Goal: Information Seeking & Learning: Learn about a topic

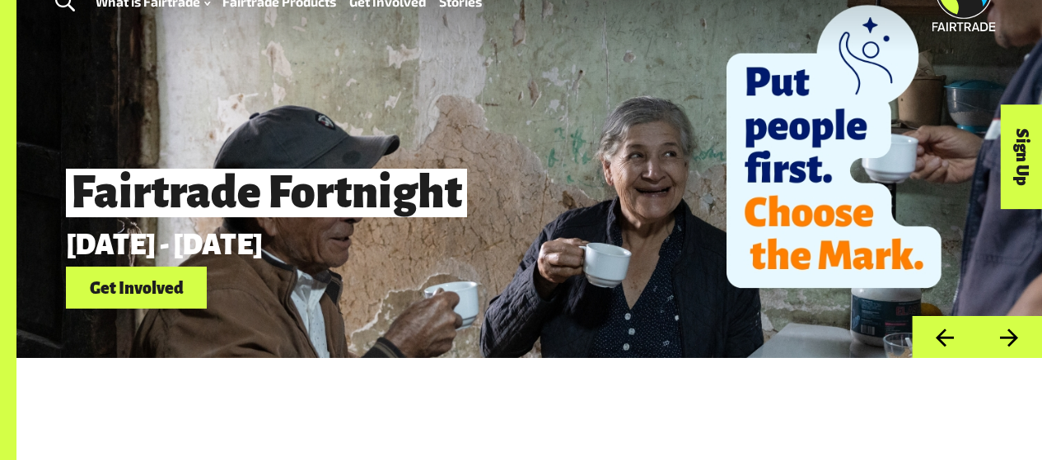
scroll to position [59, 0]
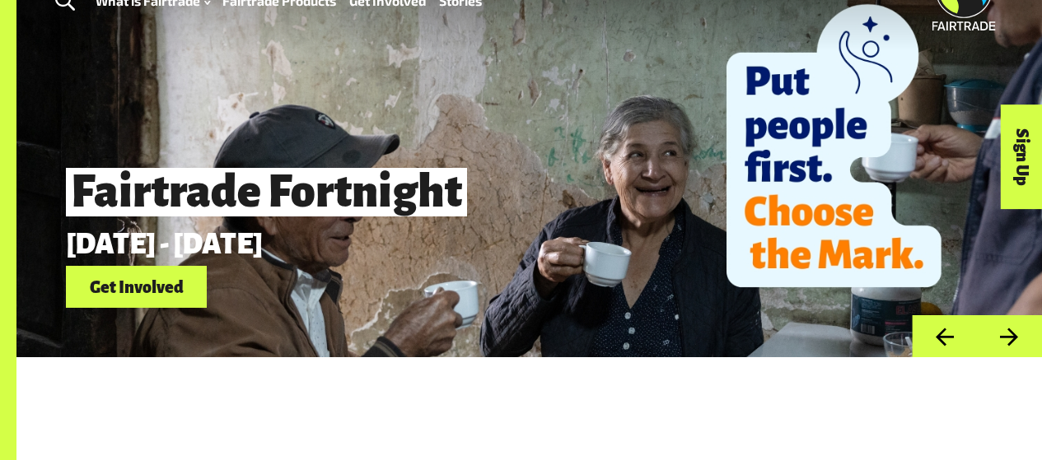
click at [1026, 343] on button "Next" at bounding box center [1009, 336] width 65 height 42
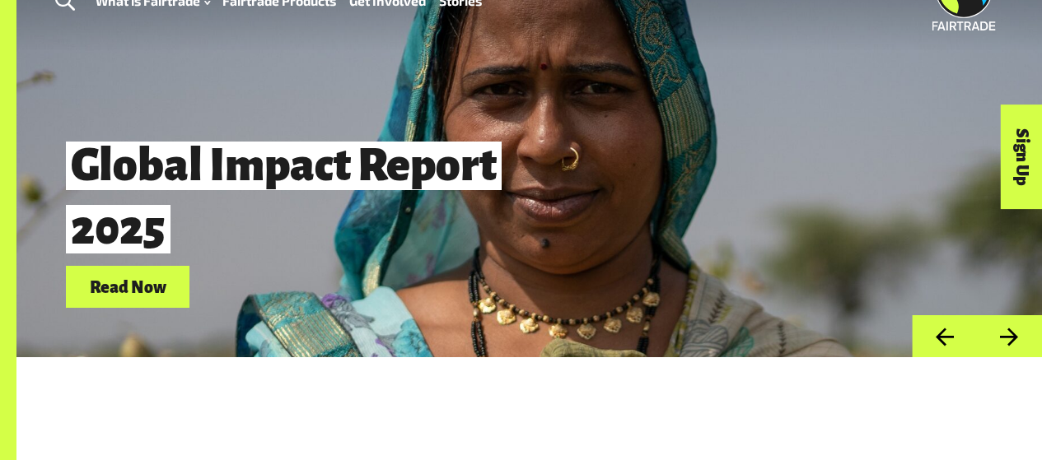
click at [1026, 343] on button "Next" at bounding box center [1009, 336] width 65 height 42
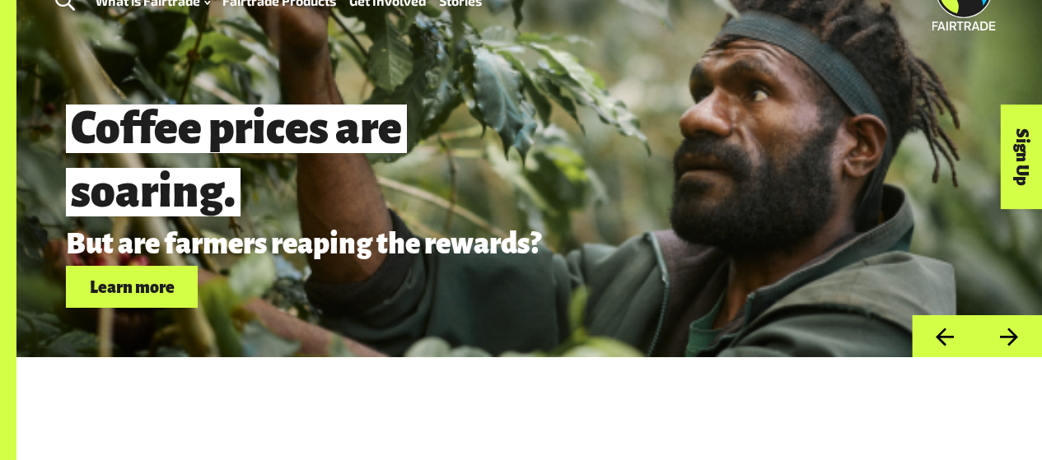
click at [951, 344] on button "Previous" at bounding box center [944, 336] width 65 height 42
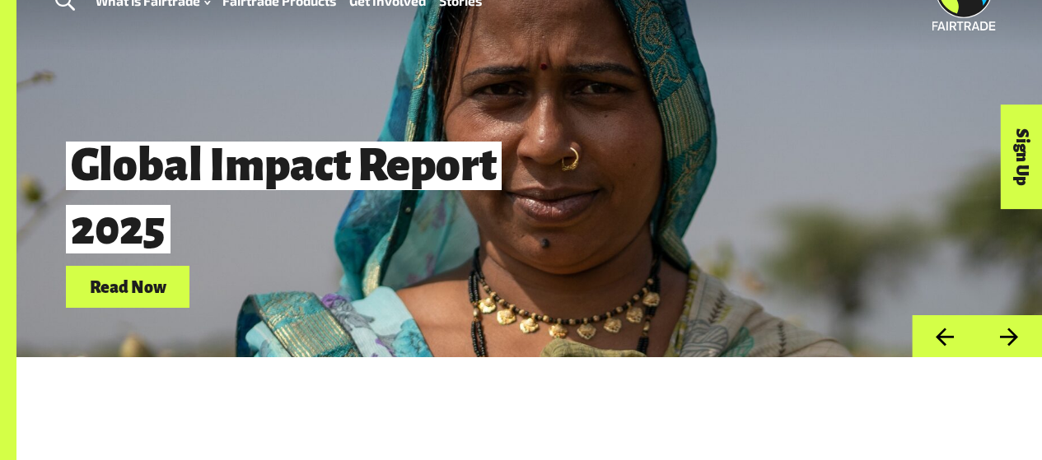
click at [776, 243] on div "Global Impact Report 2025 Read Now" at bounding box center [450, 218] width 769 height 179
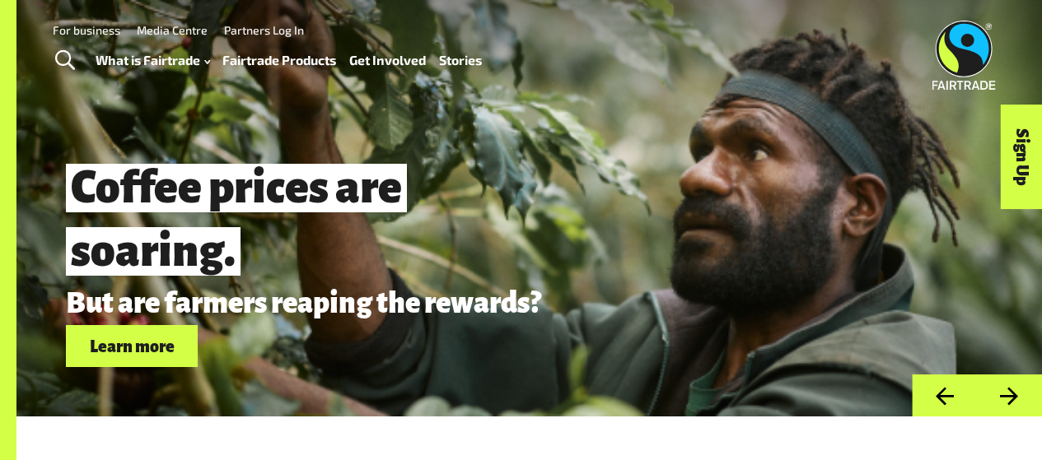
click at [997, 414] on button "Next" at bounding box center [1009, 396] width 65 height 42
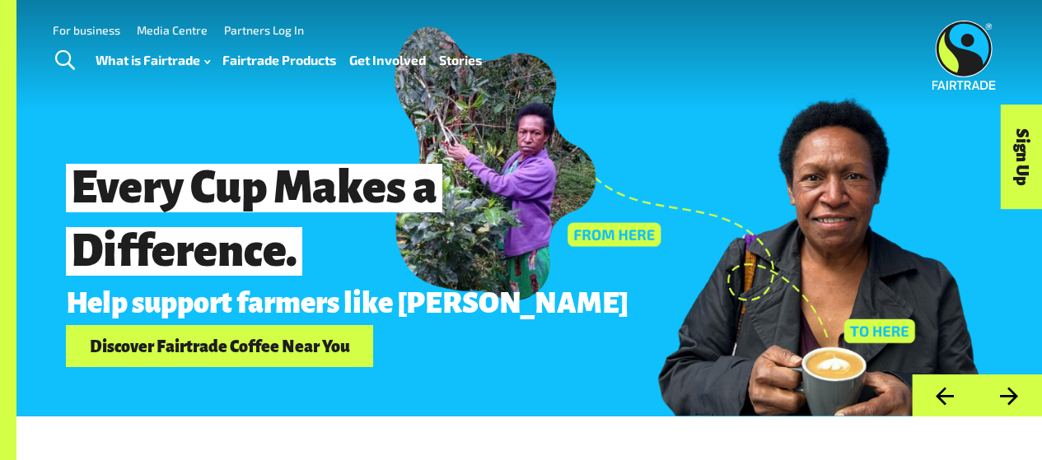
click at [997, 414] on button "Next" at bounding box center [1009, 396] width 65 height 42
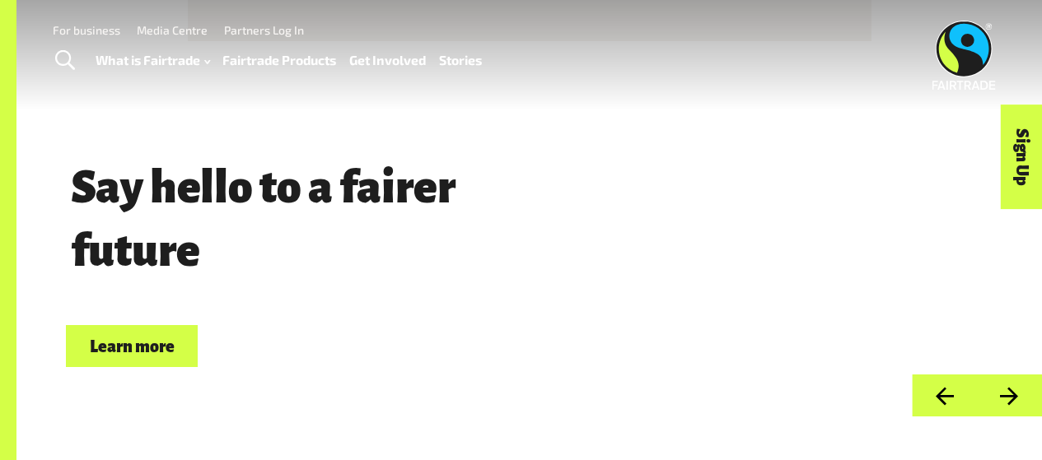
click at [998, 416] on button "Next" at bounding box center [1009, 396] width 65 height 42
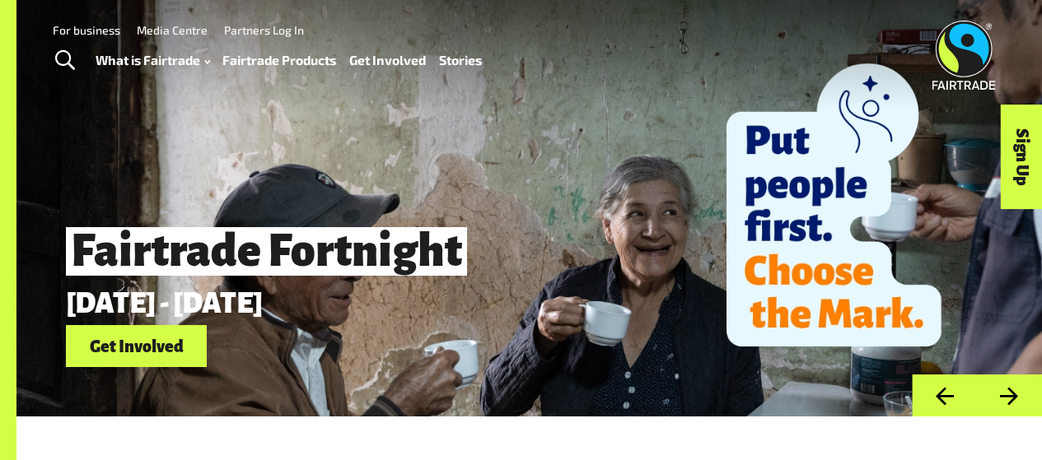
click at [998, 416] on button "Next" at bounding box center [1009, 396] width 65 height 42
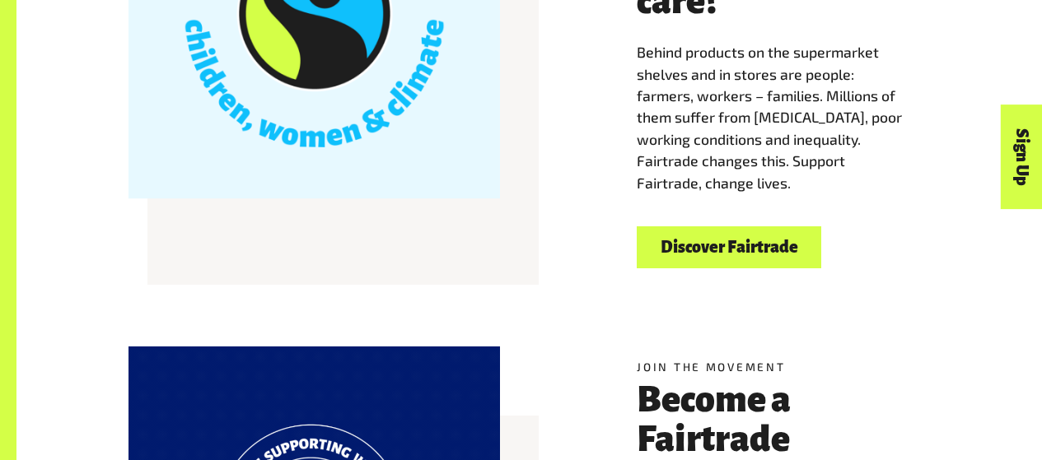
scroll to position [589, 0]
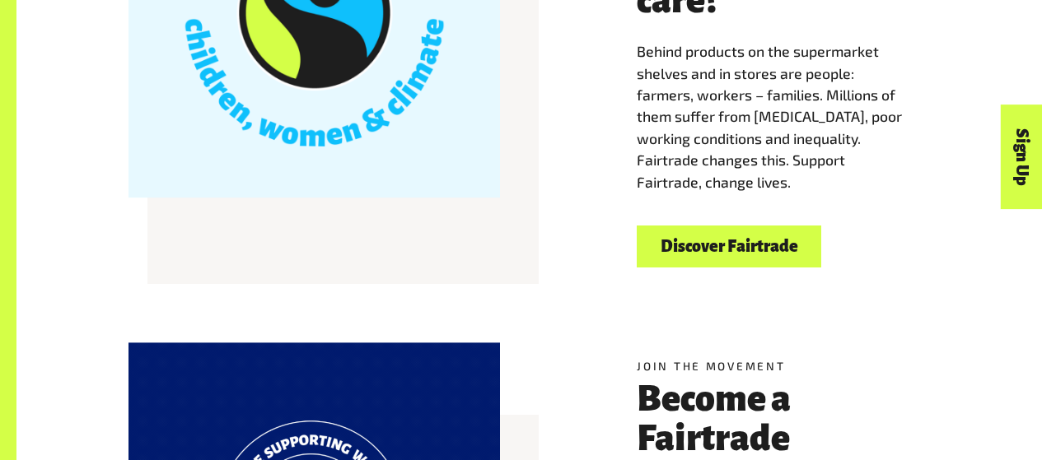
click at [804, 283] on div "Welcome to Fairtrade What is Fairtrade and why should I care? Behind products o…" at bounding box center [528, 74] width 1025 height 493
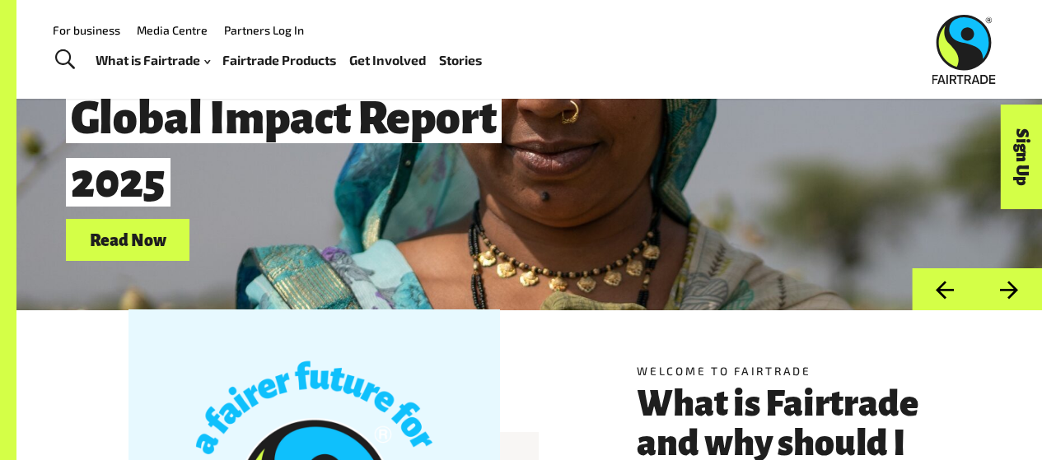
scroll to position [0, 0]
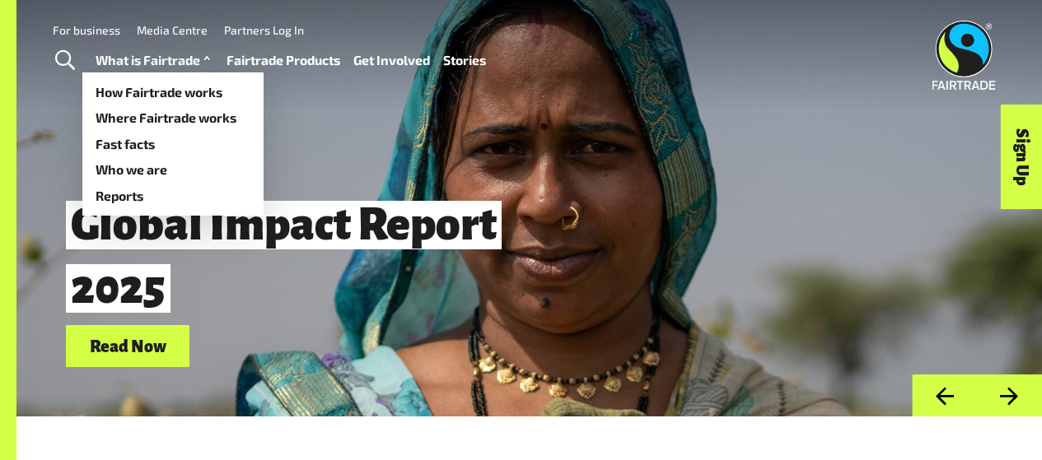
click at [128, 64] on link "What is Fairtrade" at bounding box center [155, 60] width 119 height 23
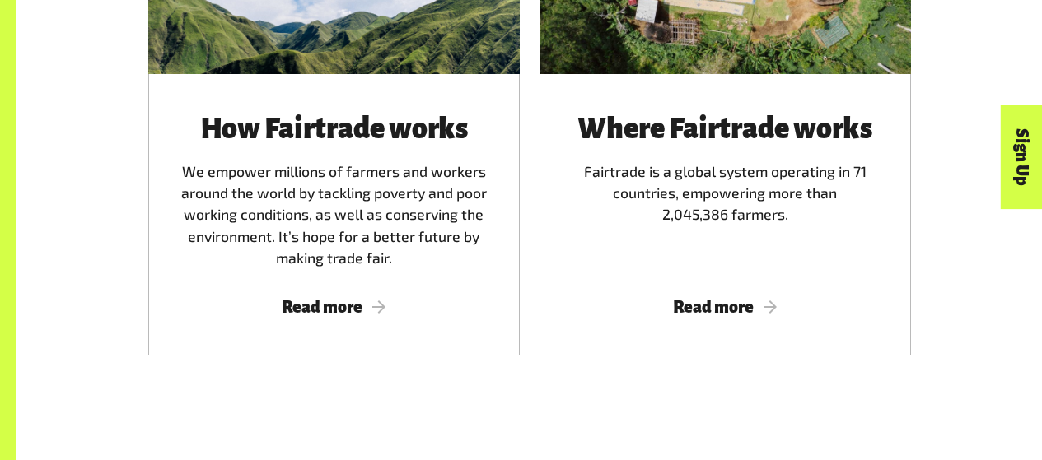
scroll to position [1088, 0]
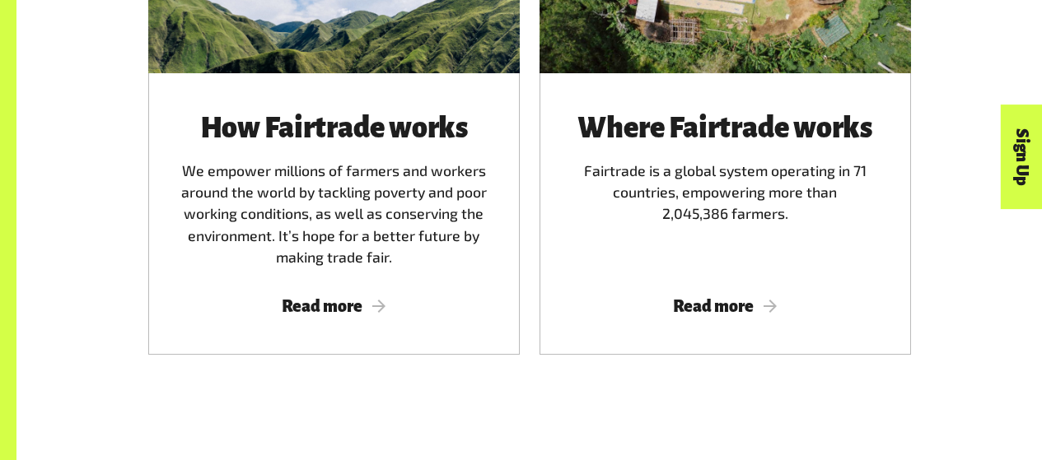
click at [409, 223] on div "How Fairtrade works We empower millions of farmers and workers around the world…" at bounding box center [334, 191] width 332 height 156
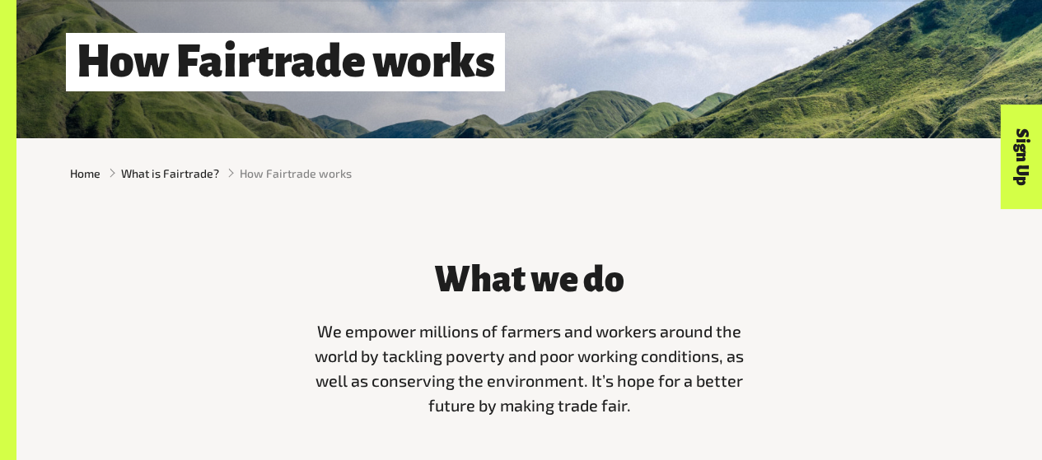
scroll to position [279, 0]
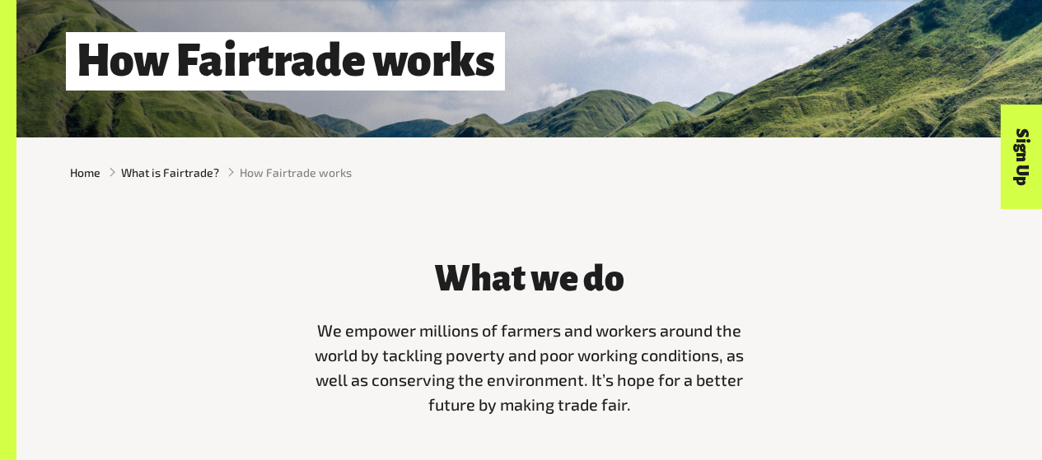
click at [324, 353] on span "We empower millions of farmers and workers around the world by tackling poverty…" at bounding box center [529, 366] width 429 height 93
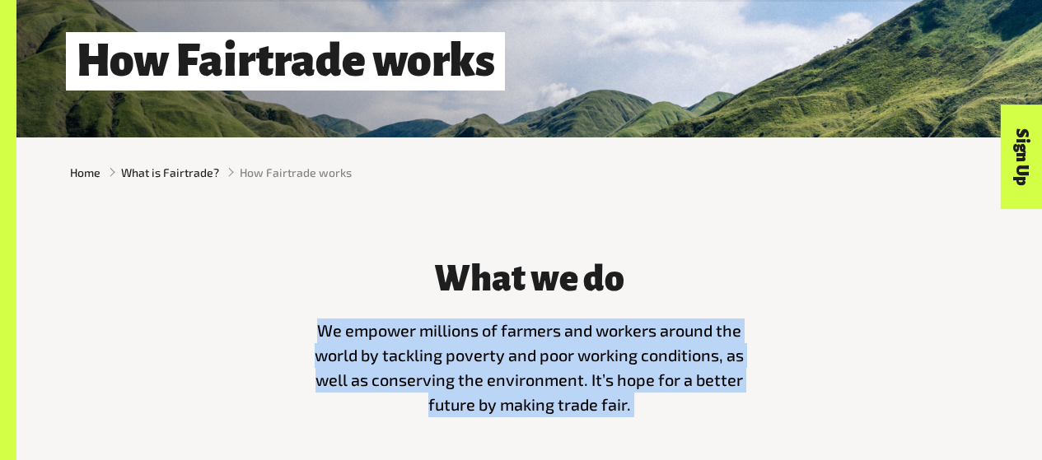
click at [324, 353] on span "We empower millions of farmers and workers around the world by tackling poverty…" at bounding box center [529, 366] width 429 height 93
copy main "We empower millions of farmers and workers around the world by tackling poverty…"
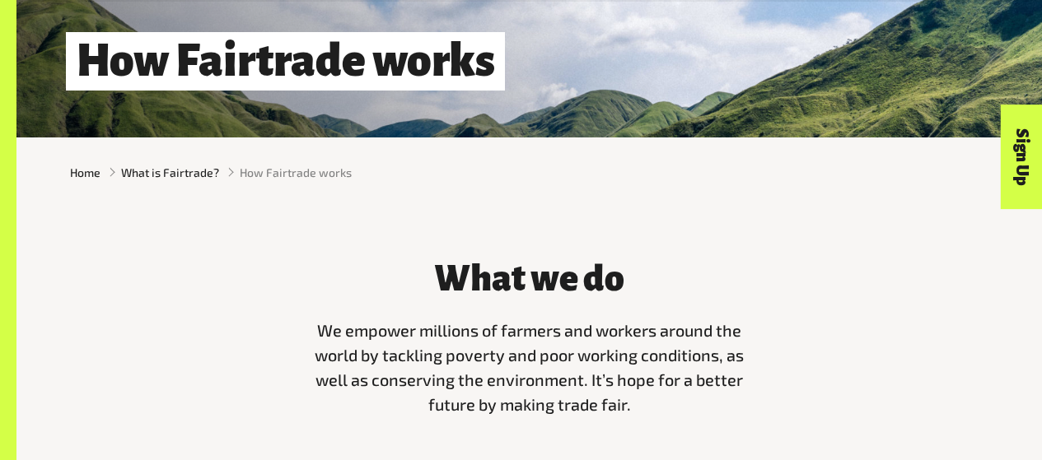
click at [655, 238] on div "What we do We empower millions of farmers and workers around the world by tackl…" at bounding box center [528, 348] width 1025 height 280
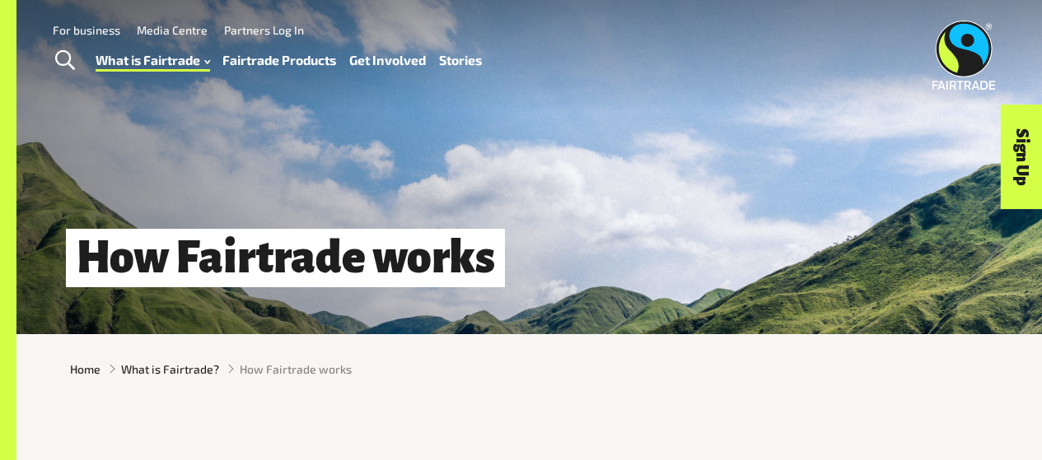
scroll to position [0, 0]
